Goal: Use online tool/utility

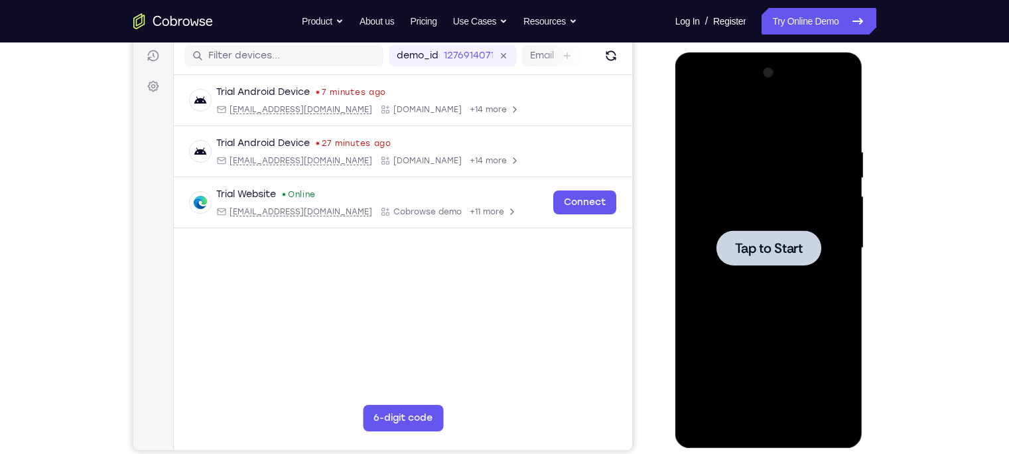
click at [789, 265] on div at bounding box center [768, 247] width 167 height 371
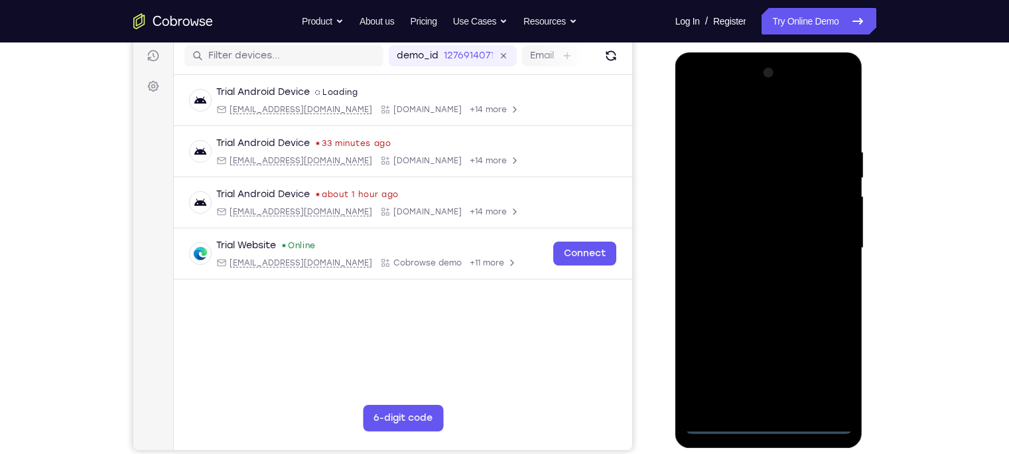
click at [778, 427] on div at bounding box center [768, 247] width 167 height 371
click at [825, 371] on div at bounding box center [768, 247] width 167 height 371
click at [717, 110] on div at bounding box center [768, 247] width 167 height 371
click at [823, 249] on div at bounding box center [768, 247] width 167 height 371
click at [756, 271] on div at bounding box center [768, 247] width 167 height 371
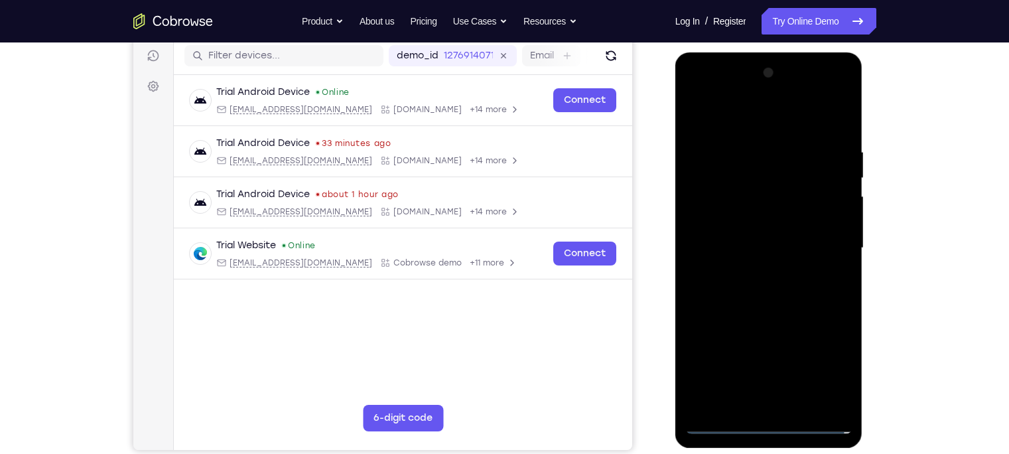
click at [776, 217] on div at bounding box center [768, 247] width 167 height 371
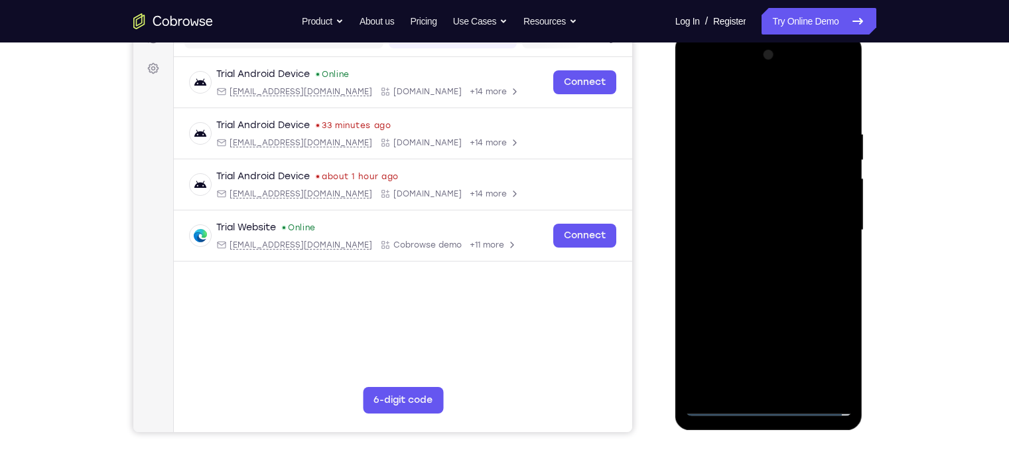
scroll to position [186, 0]
click at [812, 237] on div at bounding box center [768, 229] width 167 height 371
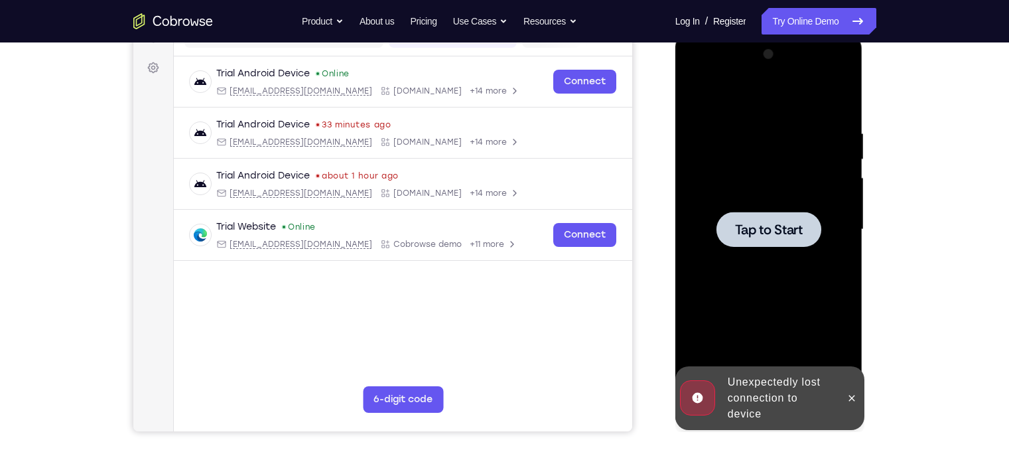
click at [812, 237] on div at bounding box center [768, 229] width 105 height 35
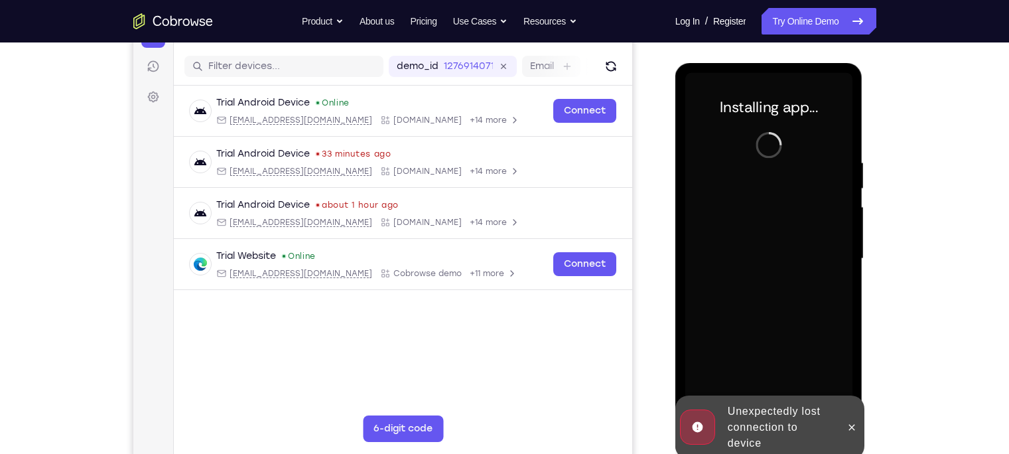
scroll to position [155, 0]
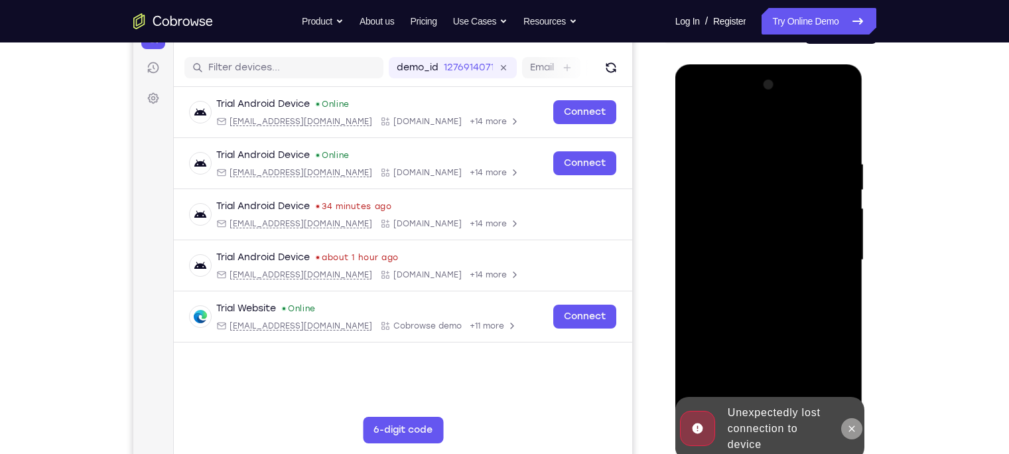
click at [854, 429] on icon at bounding box center [851, 428] width 11 height 11
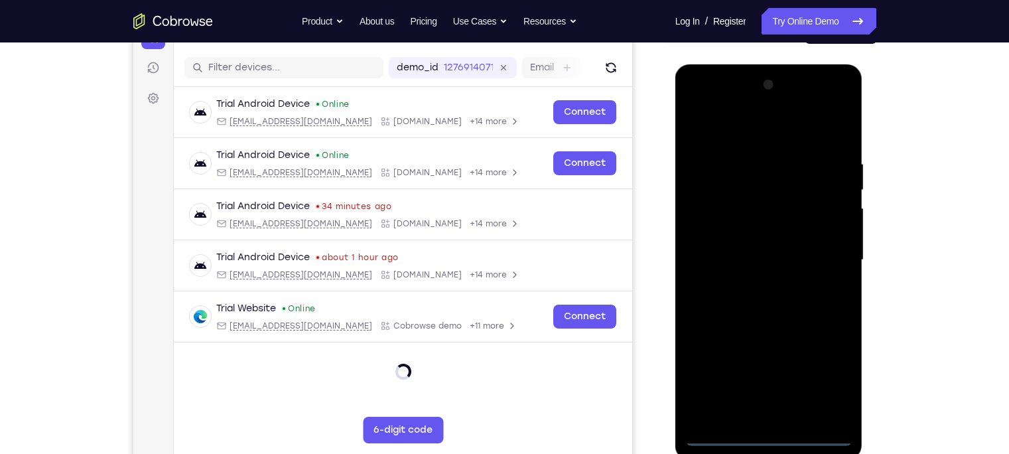
click at [762, 436] on div at bounding box center [768, 259] width 167 height 371
click at [825, 385] on div at bounding box center [768, 259] width 167 height 371
click at [763, 134] on div at bounding box center [768, 259] width 167 height 371
click at [828, 255] on div at bounding box center [768, 259] width 167 height 371
click at [754, 285] on div at bounding box center [768, 259] width 167 height 371
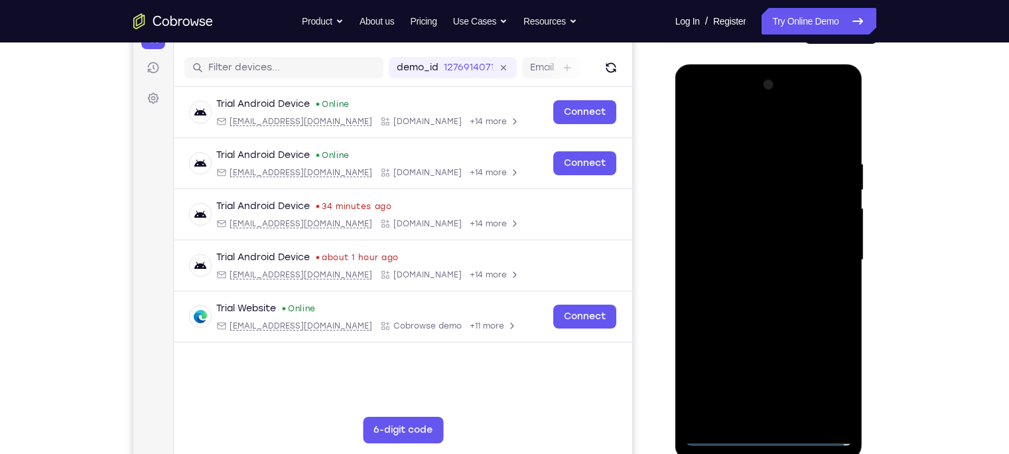
click at [780, 245] on div at bounding box center [768, 259] width 167 height 371
click at [771, 275] on div at bounding box center [768, 259] width 167 height 371
click at [799, 195] on div at bounding box center [768, 259] width 167 height 371
click at [761, 224] on div at bounding box center [768, 259] width 167 height 371
click at [762, 210] on div at bounding box center [768, 259] width 167 height 371
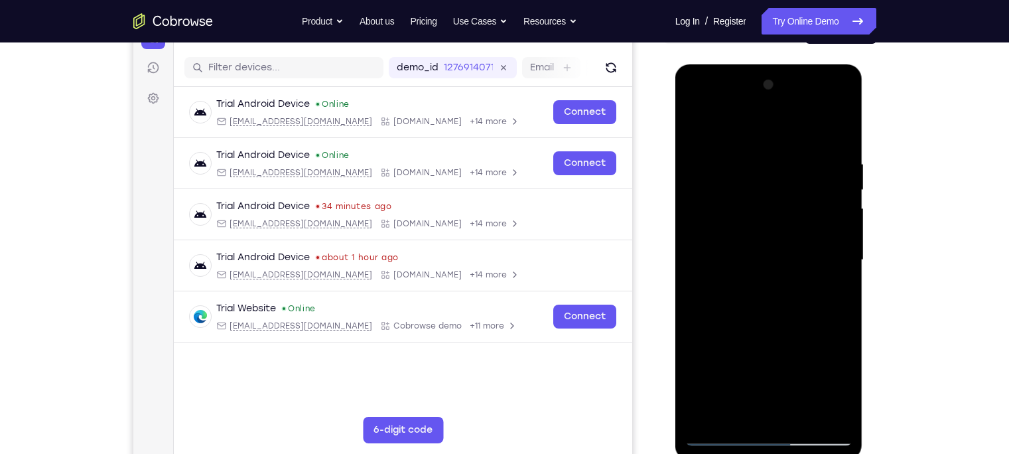
click at [764, 255] on div at bounding box center [768, 259] width 167 height 371
click at [725, 231] on div at bounding box center [768, 259] width 167 height 371
click at [755, 323] on div at bounding box center [768, 259] width 167 height 371
click at [803, 416] on div at bounding box center [768, 259] width 167 height 371
click at [749, 328] on div at bounding box center [768, 259] width 167 height 371
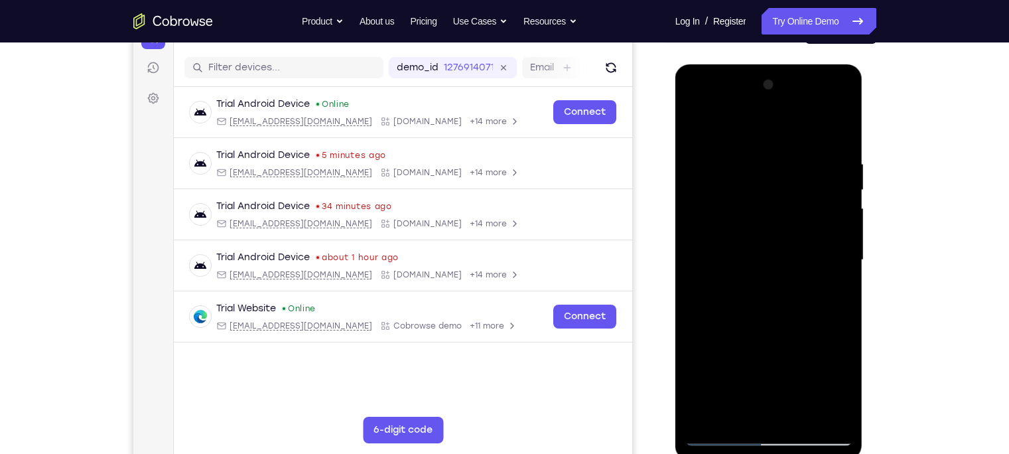
click at [724, 434] on div at bounding box center [768, 259] width 167 height 371
click at [845, 124] on div at bounding box center [768, 259] width 167 height 371
